Goal: Task Accomplishment & Management: Complete application form

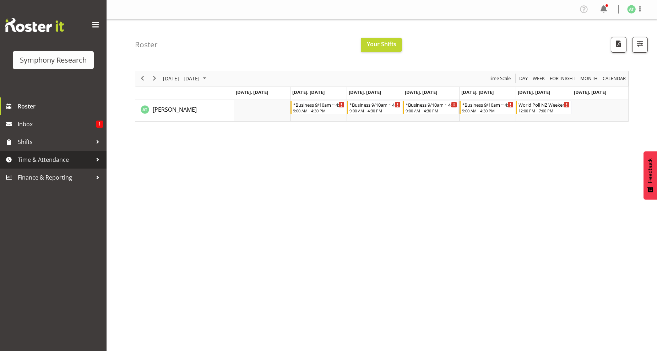
click at [53, 160] on span "Time & Attendance" at bounding box center [55, 159] width 75 height 11
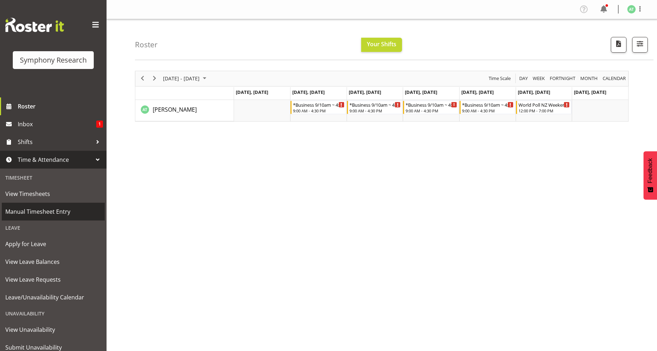
click at [34, 209] on span "Manual Timesheet Entry" at bounding box center [53, 211] width 96 height 11
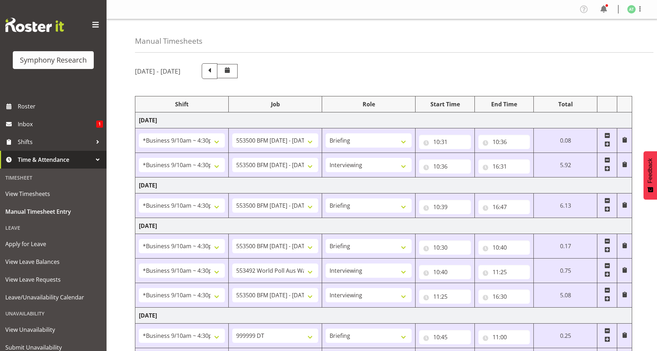
select select "26078"
select select "10242"
select select "26078"
select select "10242"
select select "47"
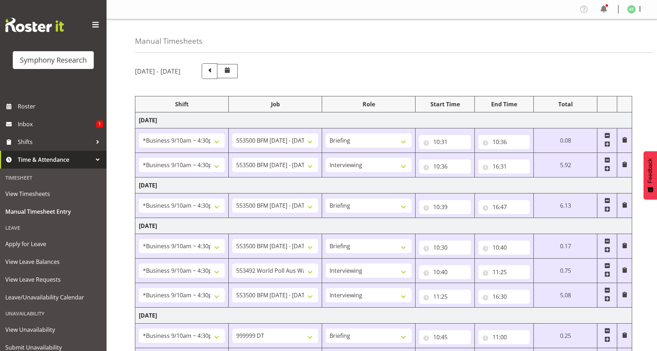
select select "26078"
select select "10242"
select select "26078"
select select "10242"
select select "26078"
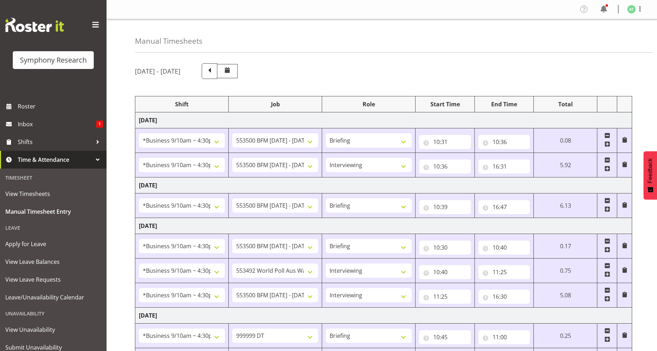
select select "10499"
select select "47"
select select "26078"
select select "10242"
select select "47"
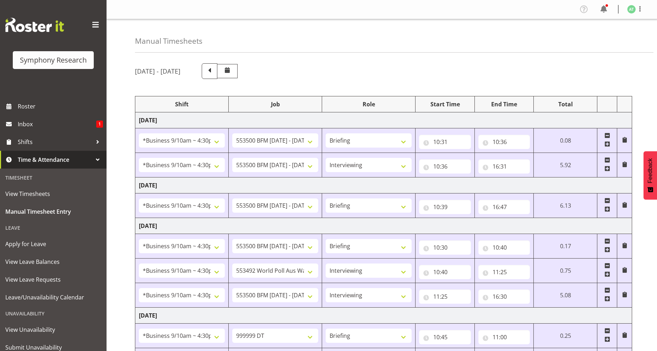
select select "26078"
select select "760"
select select "26078"
select select "10242"
select select "47"
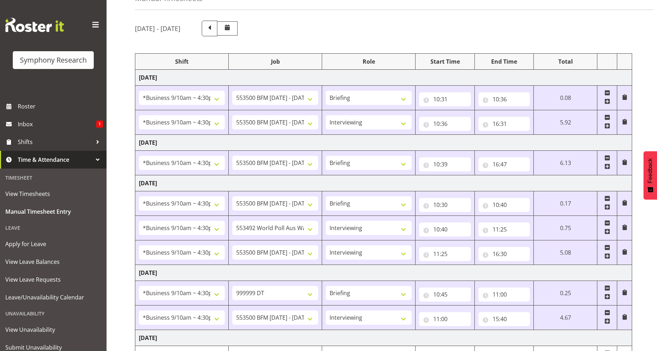
scroll to position [118, 0]
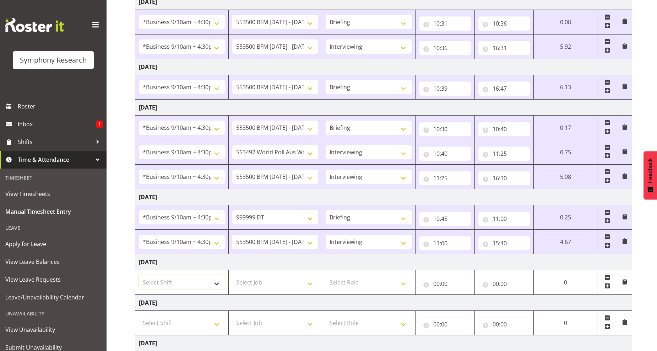
click at [214, 283] on select "Select Shift !!Weekend Residential (Roster IT Shift Label) *Business 9/10am ~ 4…" at bounding box center [182, 282] width 86 height 14
select select "26078"
click at [139, 276] on select "Select Shift !!Weekend Residential (Roster IT Shift Label) *Business 9/10am ~ 4…" at bounding box center [182, 282] width 86 height 14
click at [308, 283] on select "Select Job 550060 IF Admin 553492 World Poll Aus Wave 2 Main 2025 553493 World …" at bounding box center [275, 282] width 86 height 14
select select "10242"
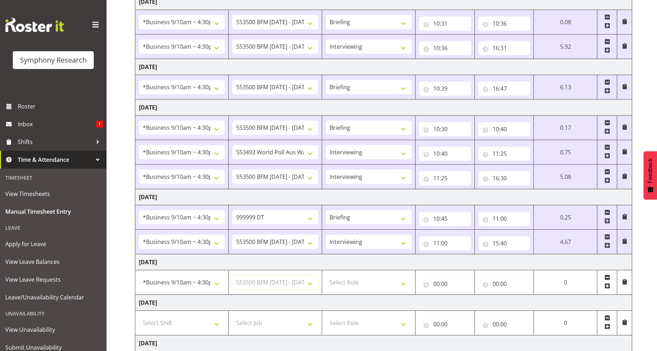
click at [232, 276] on select "Select Job 550060 IF Admin 553492 World Poll Aus Wave 2 Main 2025 553493 World …" at bounding box center [275, 282] width 86 height 14
drag, startPoint x: 403, startPoint y: 284, endPoint x: 389, endPoint y: 284, distance: 13.1
click at [403, 284] on select "Select Role Briefing Interviewing" at bounding box center [369, 282] width 86 height 14
select select "47"
click at [326, 276] on select "Select Role Briefing Interviewing" at bounding box center [369, 282] width 86 height 14
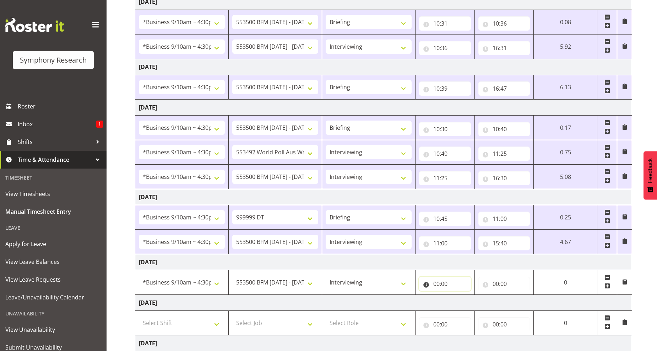
click at [441, 285] on input "00:00" at bounding box center [445, 283] width 52 height 14
drag, startPoint x: 467, startPoint y: 303, endPoint x: 464, endPoint y: 300, distance: 4.3
click at [467, 303] on select "00 01 02 03 04 05 06 07 08 09 10 11 12 13 14 15 16 17 18 19 20 21 22 23" at bounding box center [468, 302] width 16 height 14
select select "10"
click at [476, 295] on select "00 01 02 03 04 05 06 07 08 09 10 11 12 13 14 15 16 17 18 19 20 21 22 23" at bounding box center [468, 302] width 16 height 14
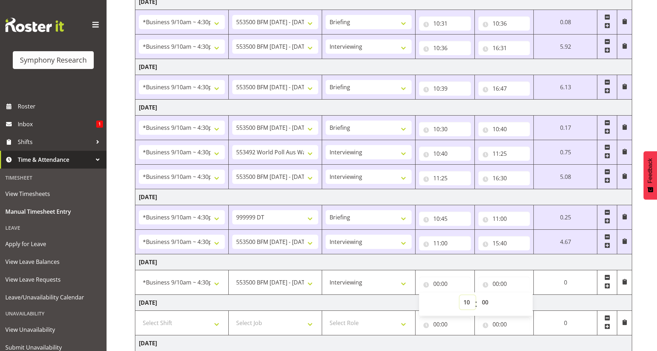
type input "10:00"
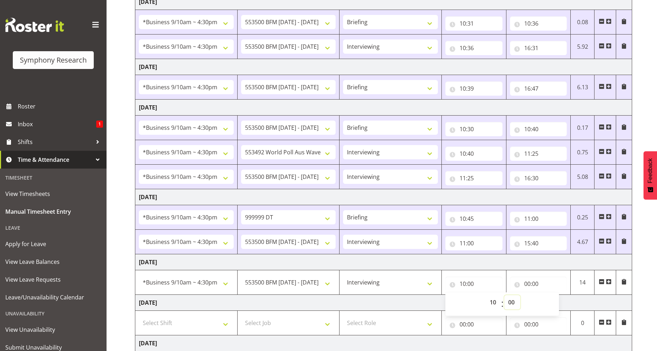
drag, startPoint x: 513, startPoint y: 303, endPoint x: 515, endPoint y: 296, distance: 8.0
click at [513, 303] on select "00 01 02 03 04 05 06 07 08 09 10 11 12 13 14 15 16 17 18 19 20 21 22 23 24 25 2…" at bounding box center [513, 302] width 16 height 14
select select "30"
click at [505, 295] on select "00 01 02 03 04 05 06 07 08 09 10 11 12 13 14 15 16 17 18 19 20 21 22 23 24 25 2…" at bounding box center [513, 302] width 16 height 14
type input "10:30"
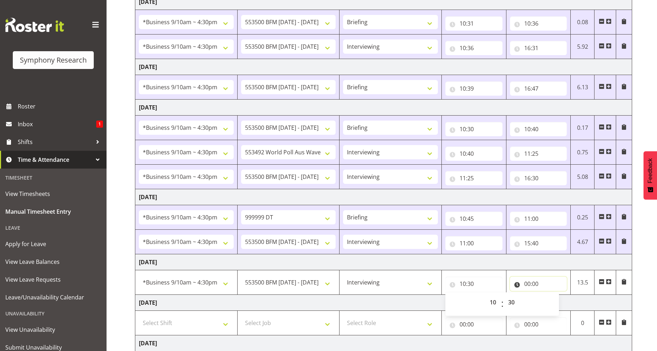
click at [532, 282] on input "00:00" at bounding box center [538, 283] width 57 height 14
click at [555, 301] on select "00 01 02 03 04 05 06 07 08 09 10 11 12 13 14 15 16 17 18 19 20 21 22 23" at bounding box center [559, 302] width 16 height 14
select select "16"
click at [551, 296] on select "00 01 02 03 04 05 06 07 08 09 10 11 12 13 14 15 16 17 18 19 20 21 22 23" at bounding box center [559, 302] width 16 height 14
type input "16:00"
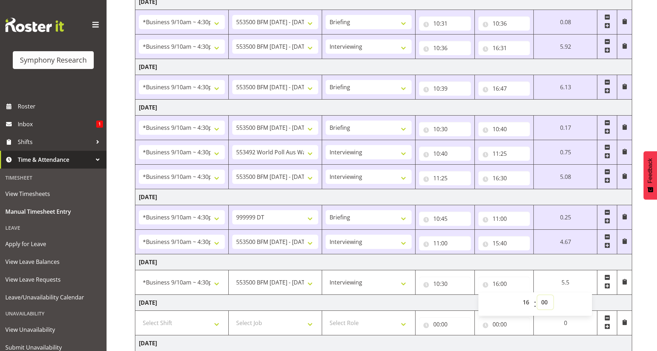
click at [543, 305] on select "00 01 02 03 04 05 06 07 08 09 10 11 12 13 14 15 16 17 18 19 20 21 22 23 24 25 2…" at bounding box center [546, 302] width 16 height 14
select select "30"
click at [538, 296] on select "00 01 02 03 04 05 06 07 08 09 10 11 12 13 14 15 16 17 18 19 20 21 22 23 24 25 2…" at bounding box center [546, 302] width 16 height 14
type input "16:30"
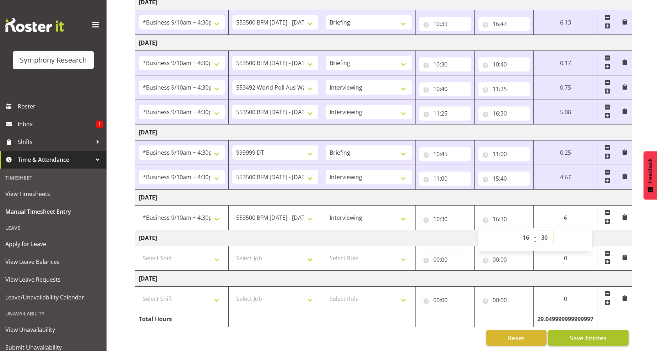
scroll to position [190, 0]
click at [581, 334] on span "Save Entries" at bounding box center [588, 337] width 37 height 9
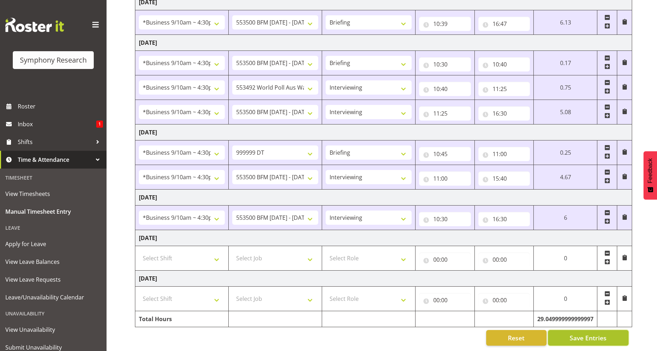
click at [578, 333] on span "Save Entries" at bounding box center [588, 337] width 37 height 9
click at [575, 333] on span "Save Entries" at bounding box center [588, 337] width 37 height 9
